Goal: Navigation & Orientation: Go to known website

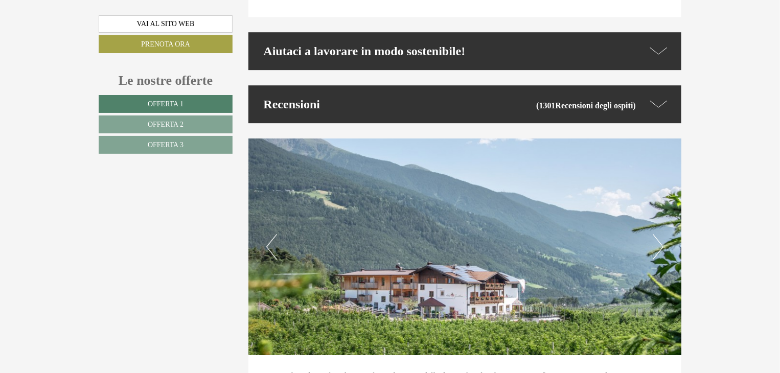
scroll to position [3576, 0]
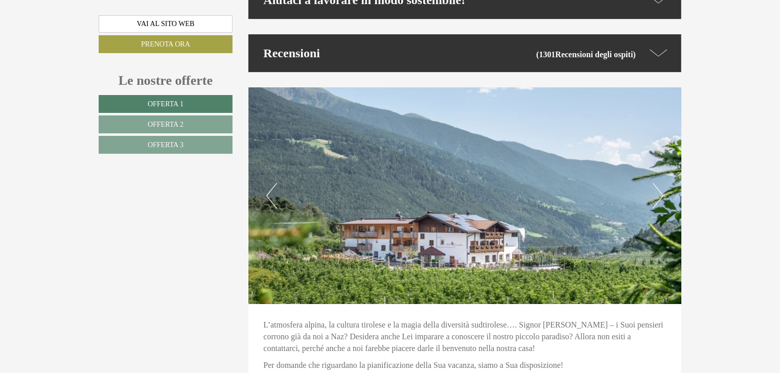
click at [648, 187] on img at bounding box center [464, 195] width 433 height 217
click at [658, 183] on button "Next" at bounding box center [658, 196] width 11 height 26
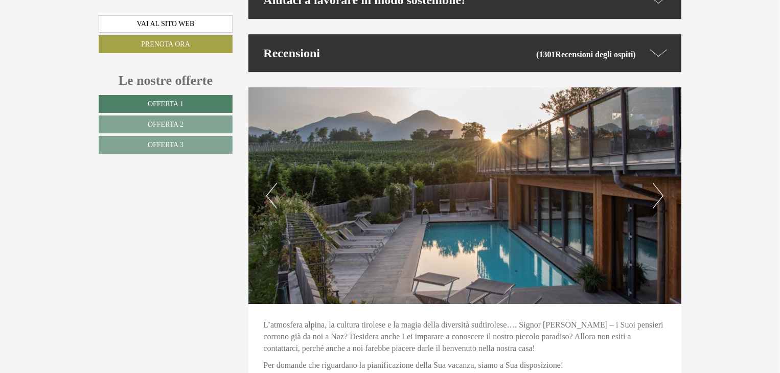
click at [658, 183] on button "Next" at bounding box center [658, 196] width 11 height 26
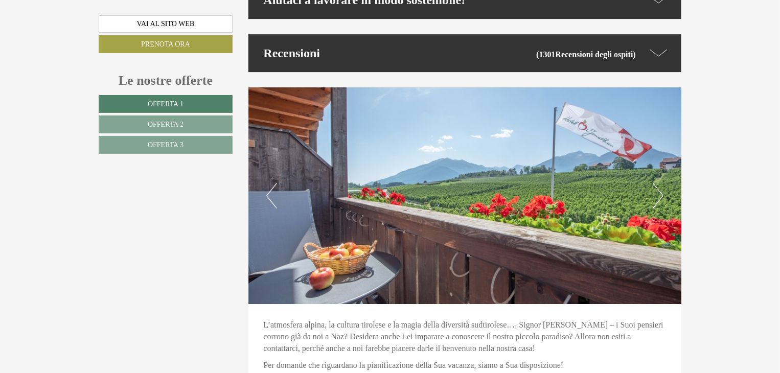
click at [658, 183] on button "Next" at bounding box center [658, 196] width 11 height 26
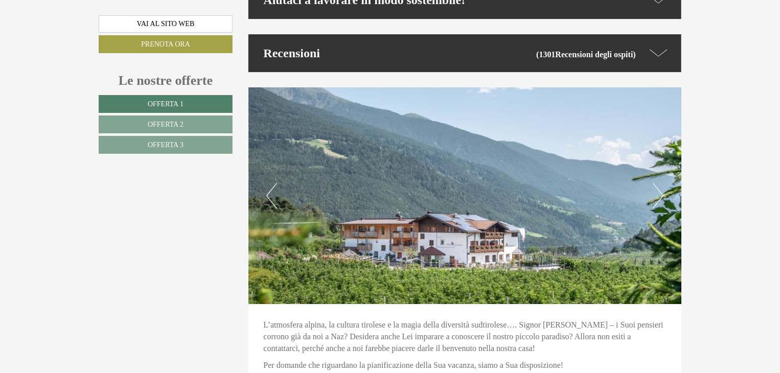
click at [658, 183] on button "Next" at bounding box center [658, 196] width 11 height 26
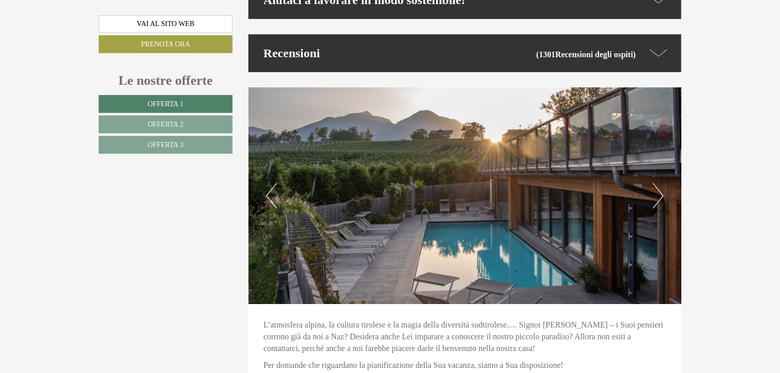
click at [658, 183] on button "Next" at bounding box center [658, 196] width 11 height 26
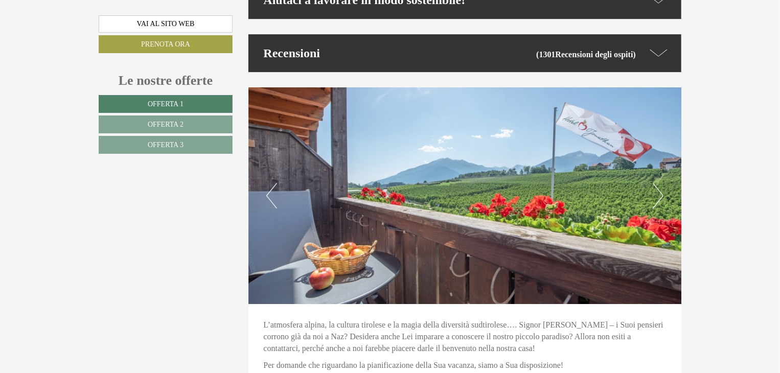
click at [658, 183] on button "Next" at bounding box center [658, 196] width 11 height 26
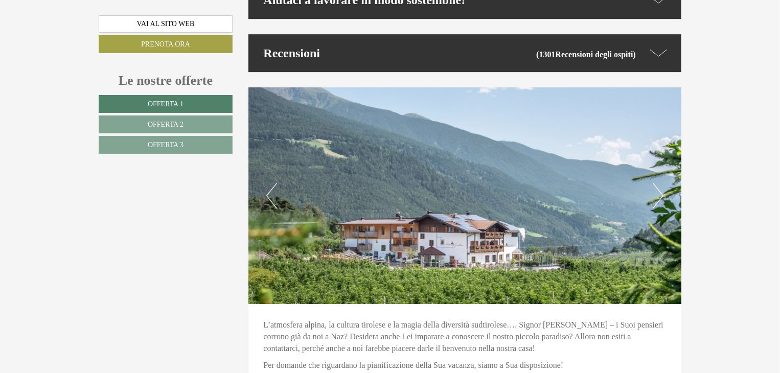
click at [658, 183] on button "Next" at bounding box center [658, 196] width 11 height 26
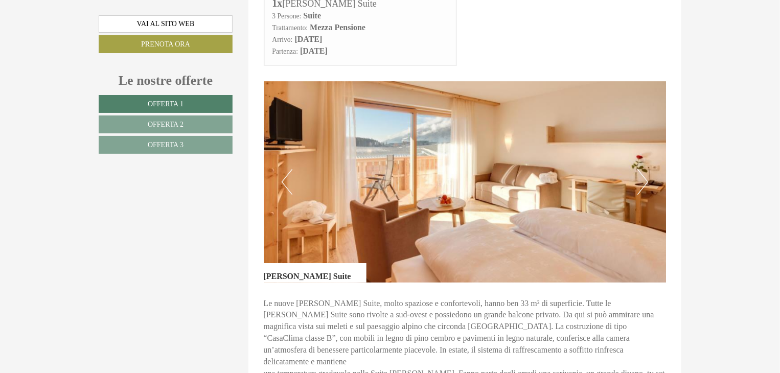
scroll to position [1889, 0]
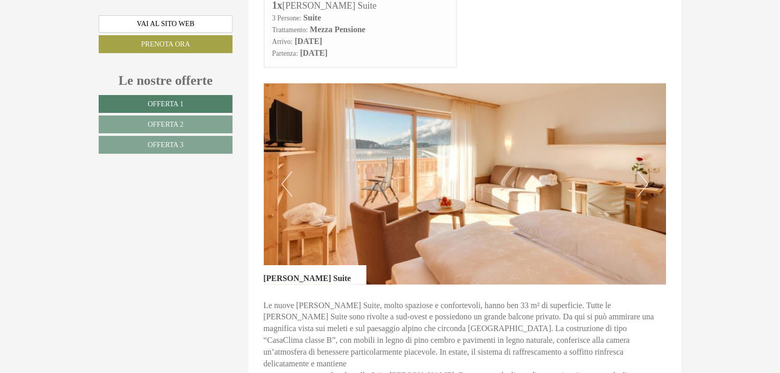
click at [644, 179] on button "Next" at bounding box center [642, 184] width 11 height 26
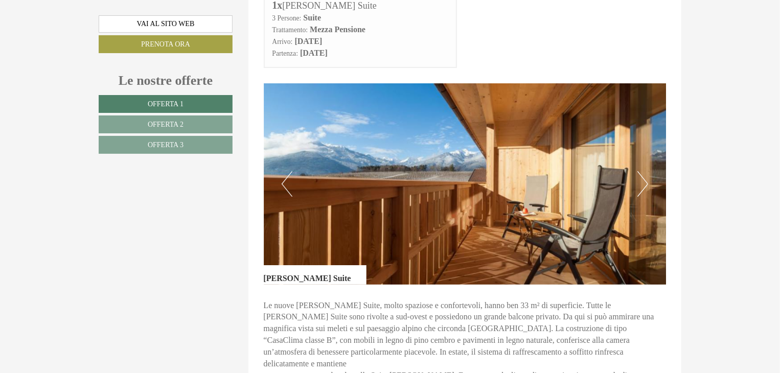
click at [644, 179] on button "Next" at bounding box center [642, 184] width 11 height 26
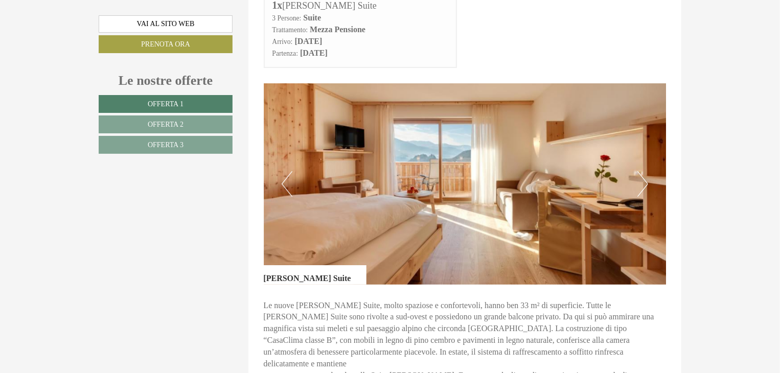
click at [644, 179] on button "Next" at bounding box center [642, 184] width 11 height 26
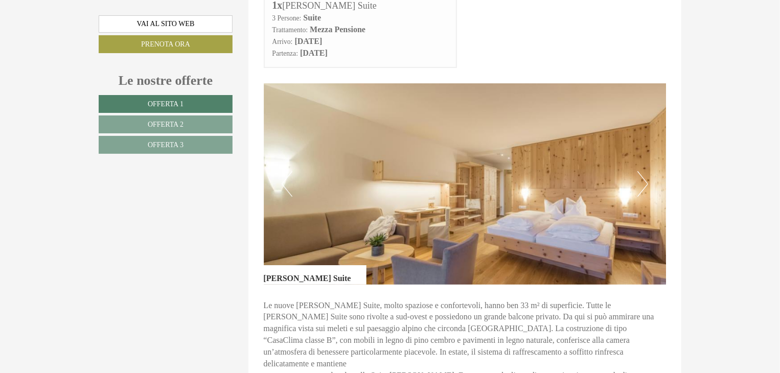
click at [641, 181] on button "Next" at bounding box center [642, 184] width 11 height 26
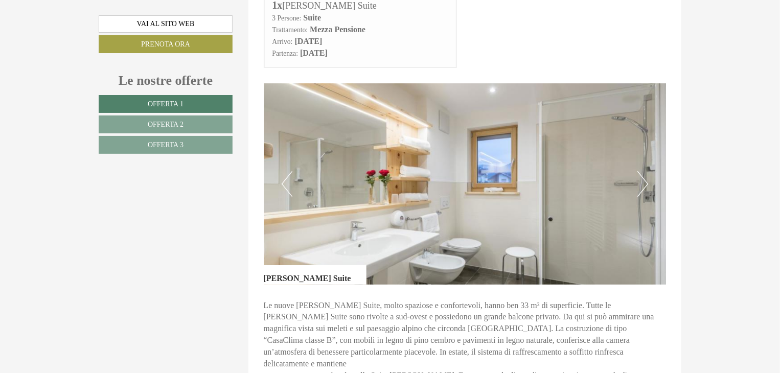
click at [641, 181] on button "Next" at bounding box center [642, 184] width 11 height 26
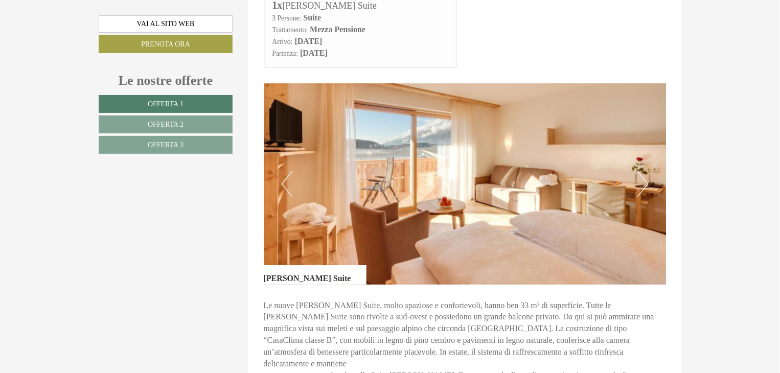
click at [641, 182] on button "Next" at bounding box center [642, 184] width 11 height 26
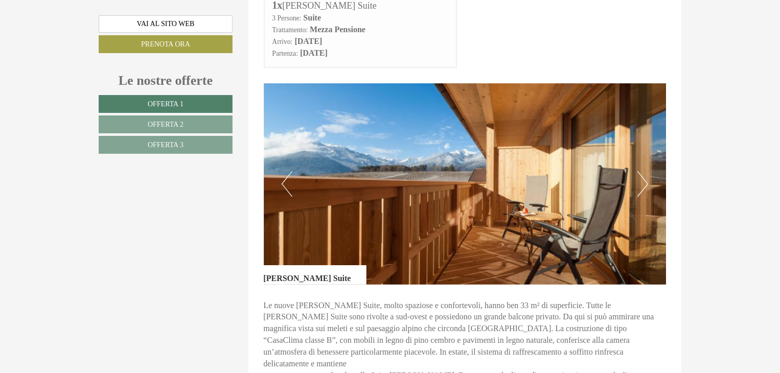
click at [641, 182] on button "Next" at bounding box center [642, 184] width 11 height 26
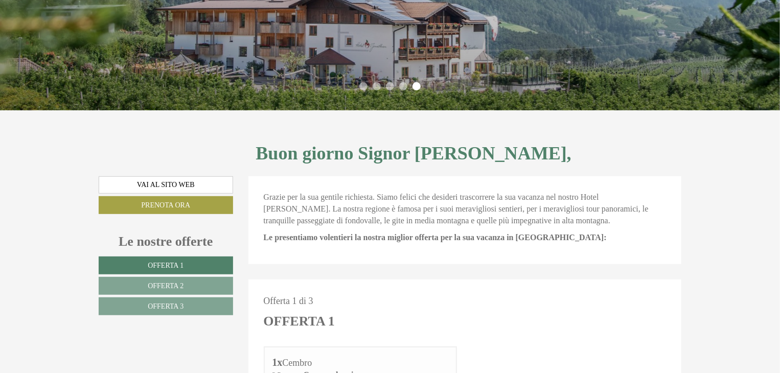
scroll to position [203, 0]
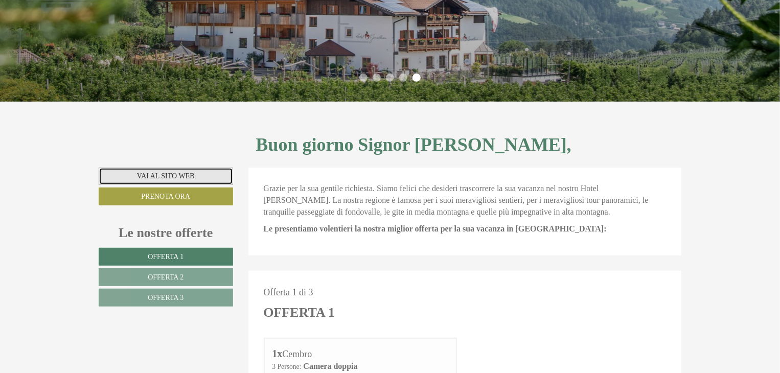
click at [168, 177] on link "Vai al sito web" at bounding box center [166, 176] width 134 height 17
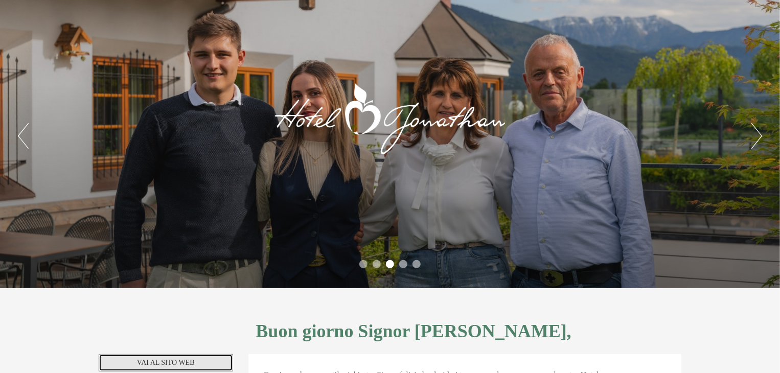
scroll to position [0, 0]
